Goal: Check status

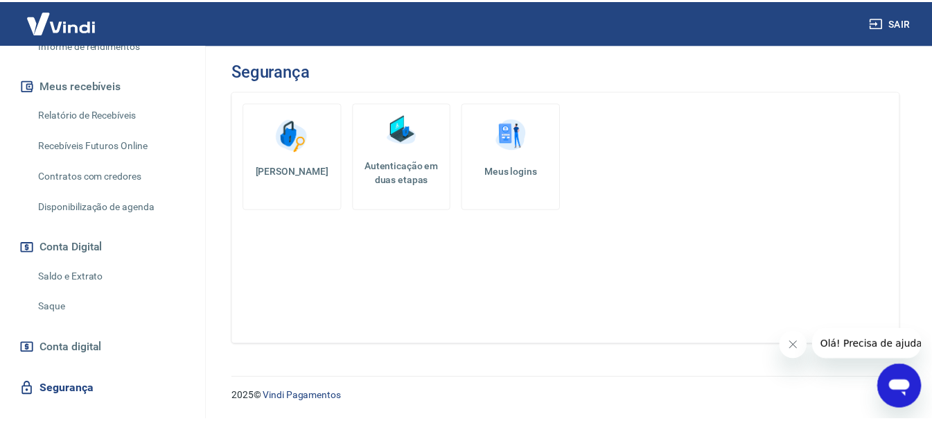
scroll to position [347, 0]
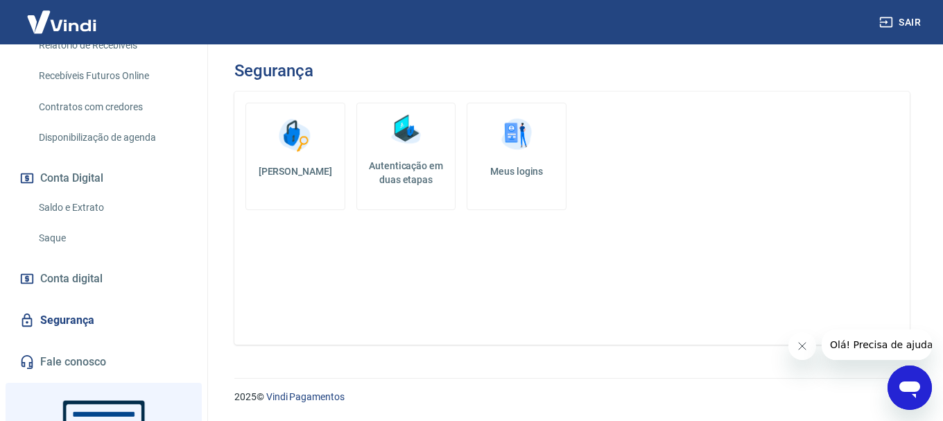
click at [58, 236] on link "Saque" at bounding box center [111, 238] width 157 height 28
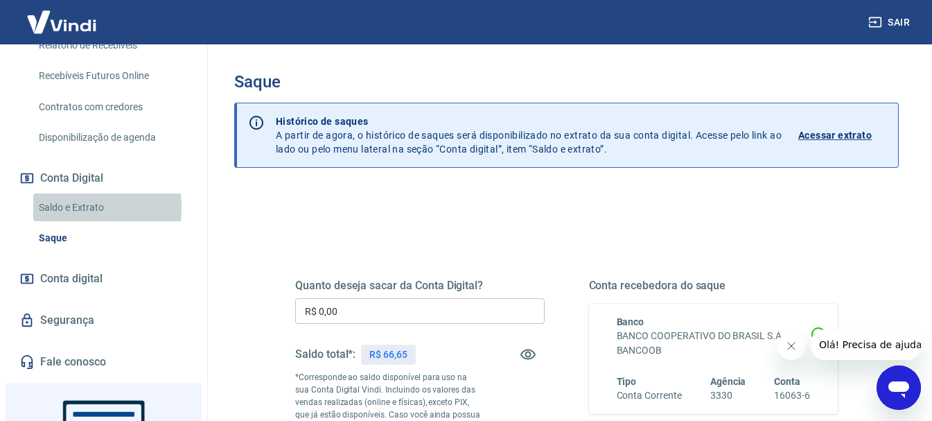
click at [67, 207] on link "Saldo e Extrato" at bounding box center [111, 207] width 157 height 28
